Goal: Information Seeking & Learning: Understand process/instructions

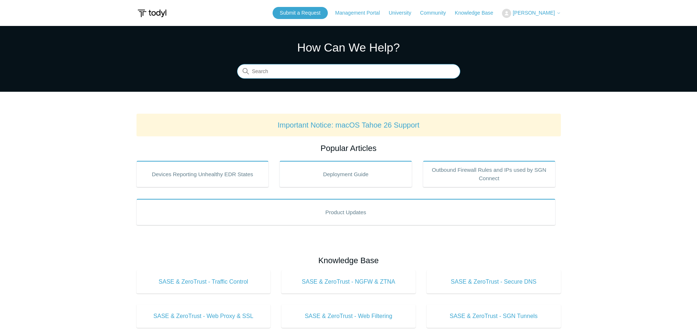
click at [335, 73] on input "Search" at bounding box center [348, 71] width 223 height 15
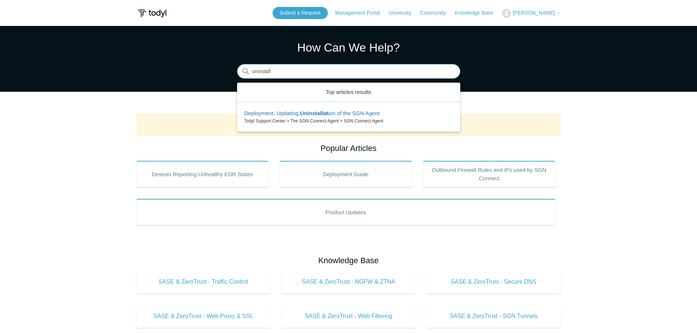
type input "uninstall"
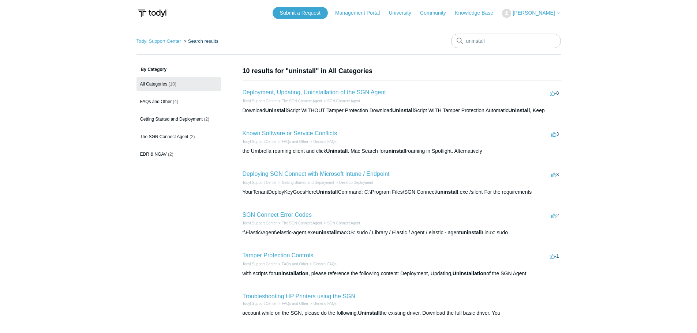
click at [294, 93] on link "Deployment, Updating, Uninstallation of the SGN Agent" at bounding box center [313, 92] width 143 height 6
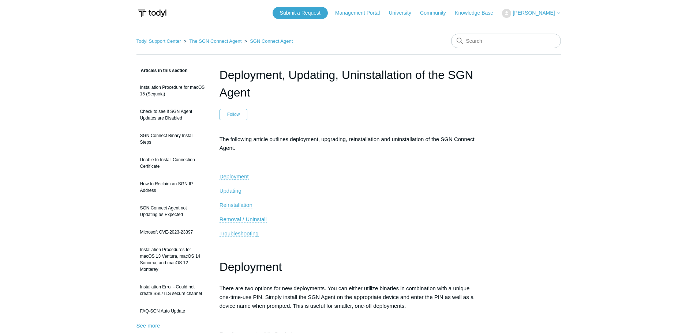
click at [232, 219] on span "Removal / Uninstall" at bounding box center [242, 219] width 47 height 6
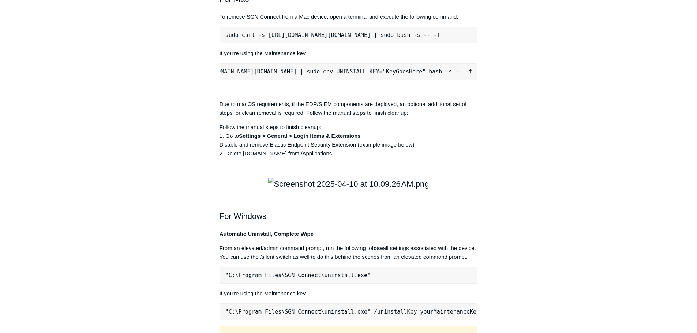
scroll to position [984, 0]
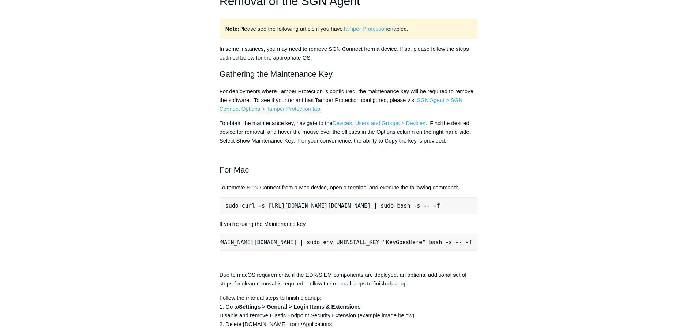
scroll to position [837, 0]
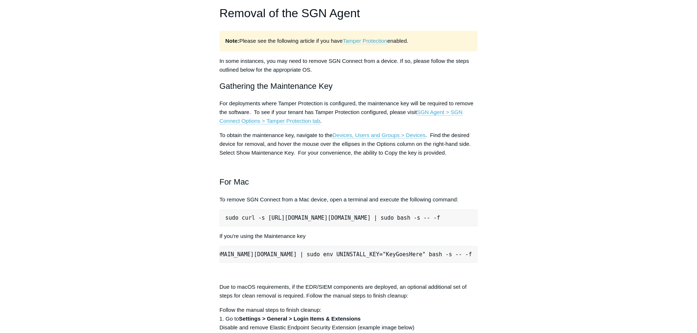
click at [362, 44] on link "Tamper Protection" at bounding box center [365, 41] width 45 height 7
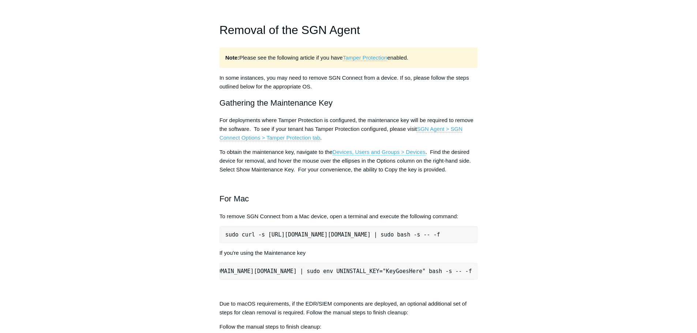
scroll to position [1057, 0]
